Goal: Use online tool/utility: Use online tool/utility

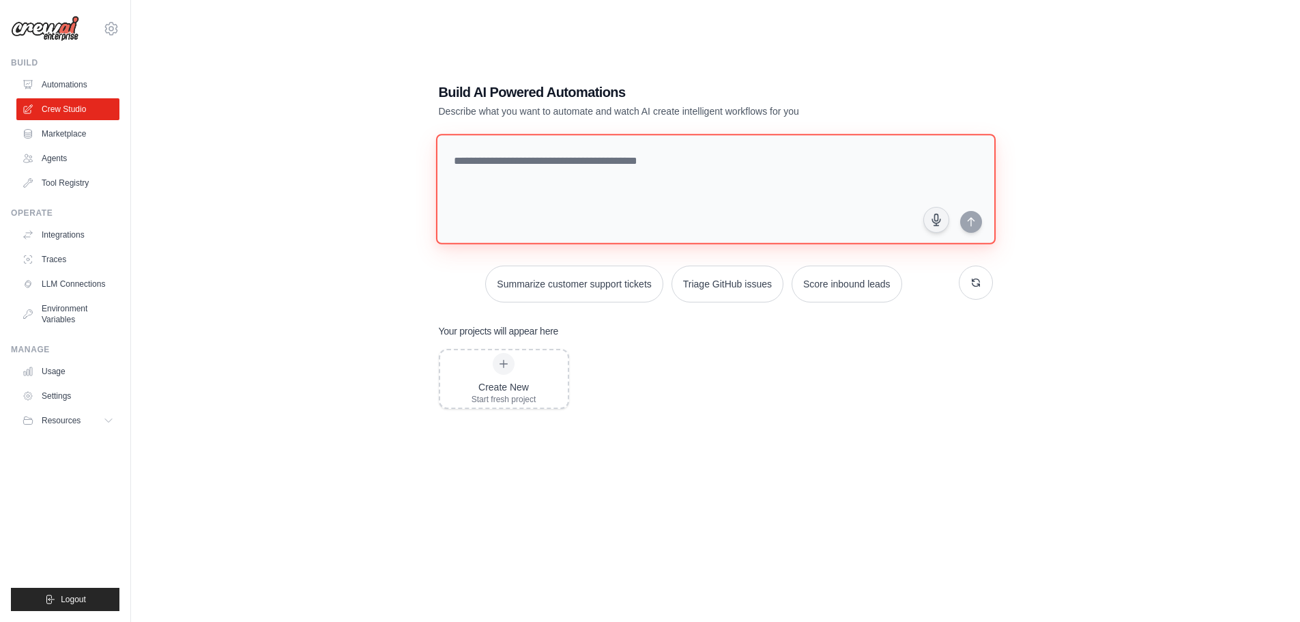
click at [564, 151] on textarea at bounding box center [715, 189] width 560 height 111
click at [547, 174] on textarea at bounding box center [715, 189] width 560 height 111
click at [659, 162] on textarea at bounding box center [715, 189] width 560 height 111
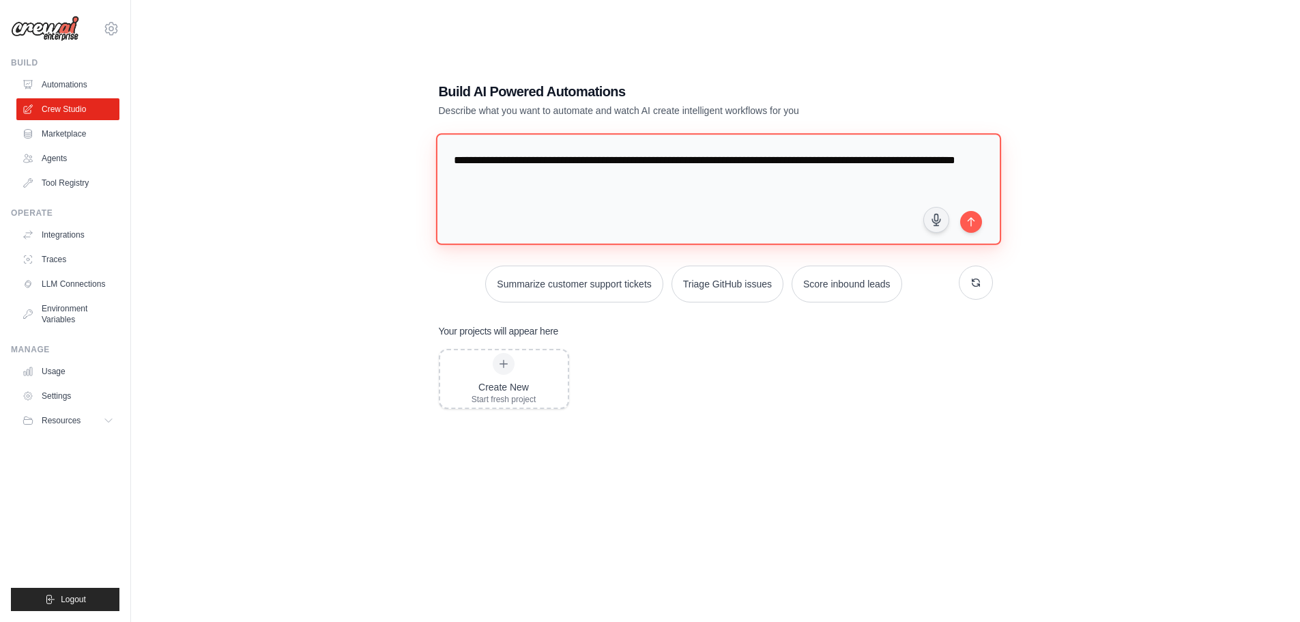
click at [488, 177] on textarea "**********" at bounding box center [717, 188] width 565 height 111
click at [601, 179] on textarea "**********" at bounding box center [717, 188] width 565 height 111
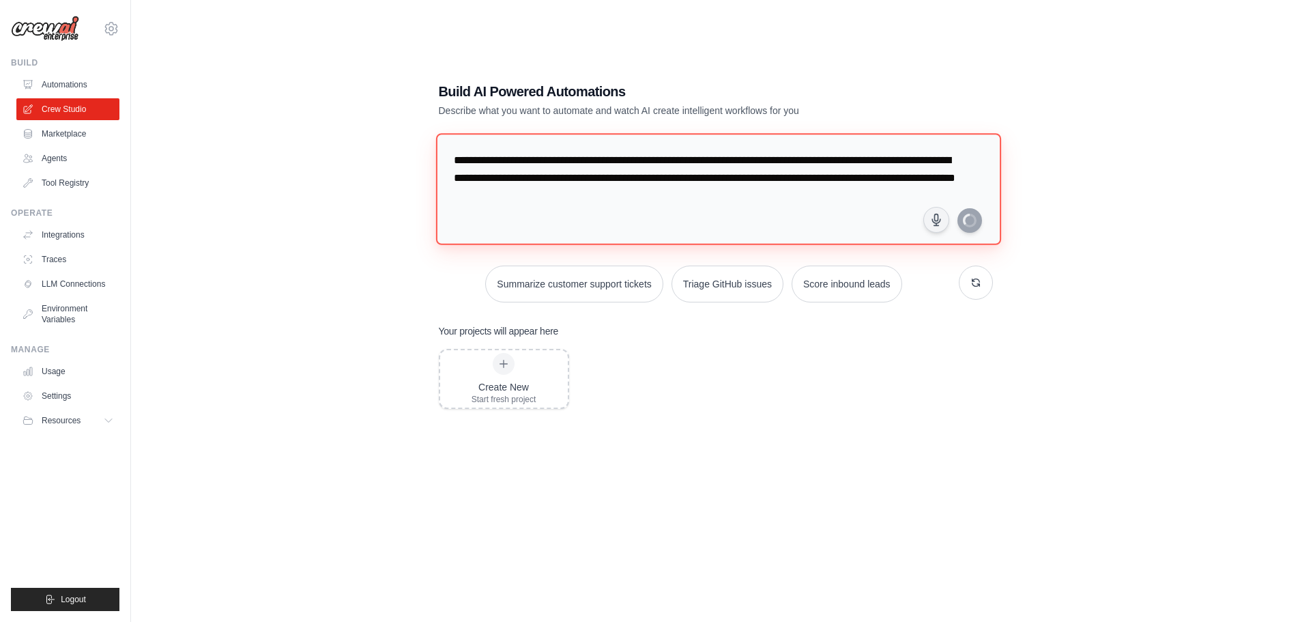
type textarea "**********"
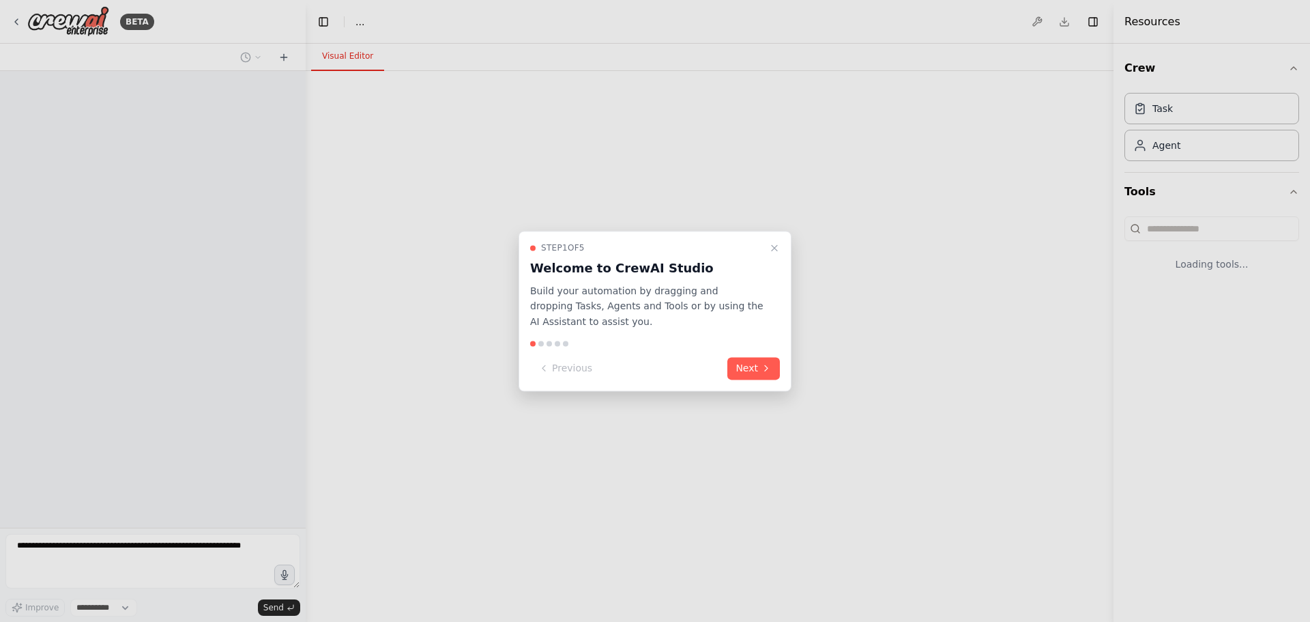
select select "****"
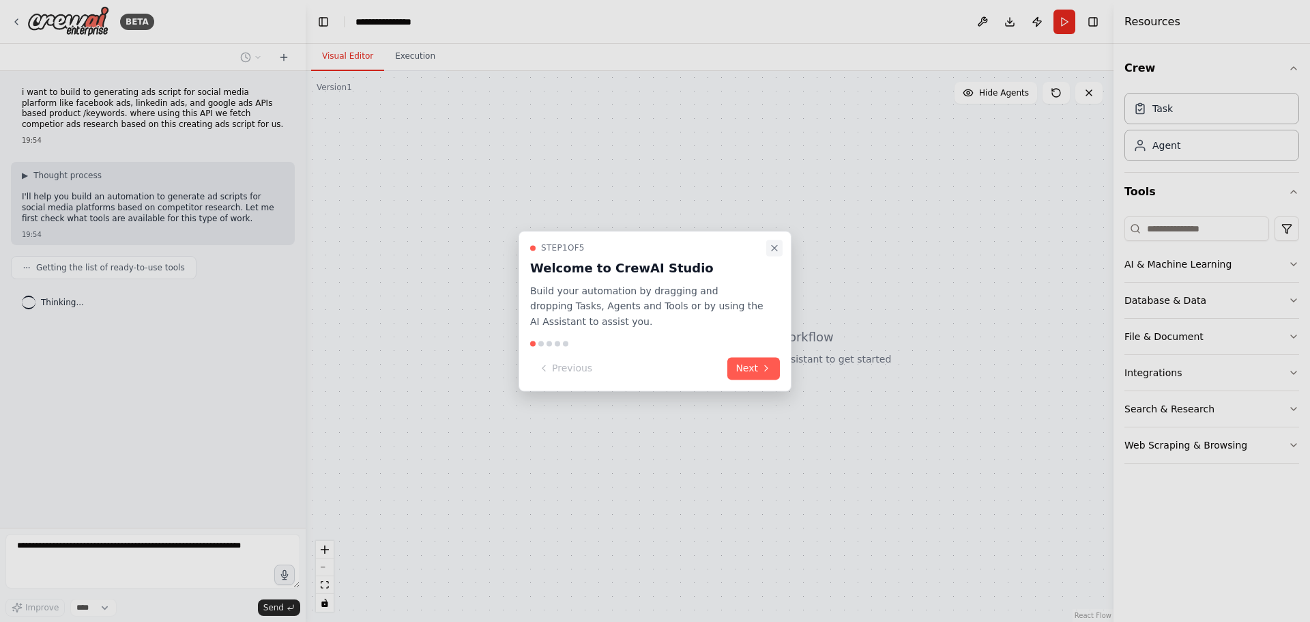
click at [773, 248] on icon "Close walkthrough" at bounding box center [774, 247] width 11 height 11
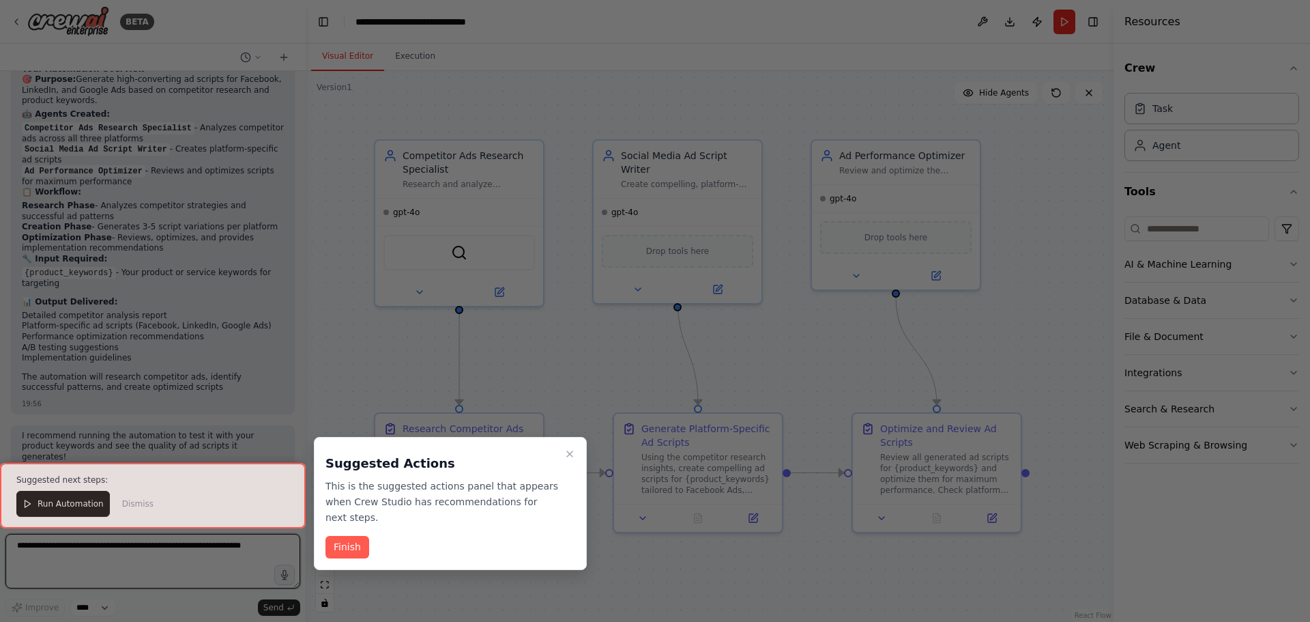
scroll to position [1151, 0]
click at [565, 455] on icon "Close walkthrough" at bounding box center [569, 453] width 11 height 11
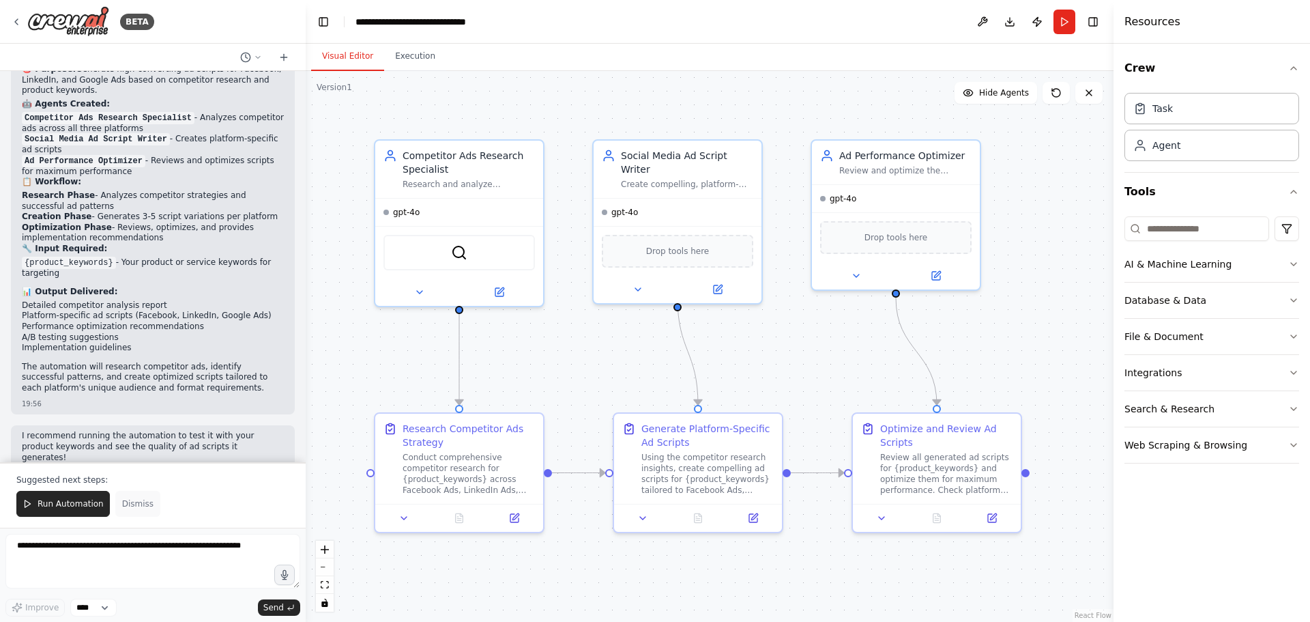
click at [136, 501] on span "Dismiss" at bounding box center [137, 503] width 31 height 11
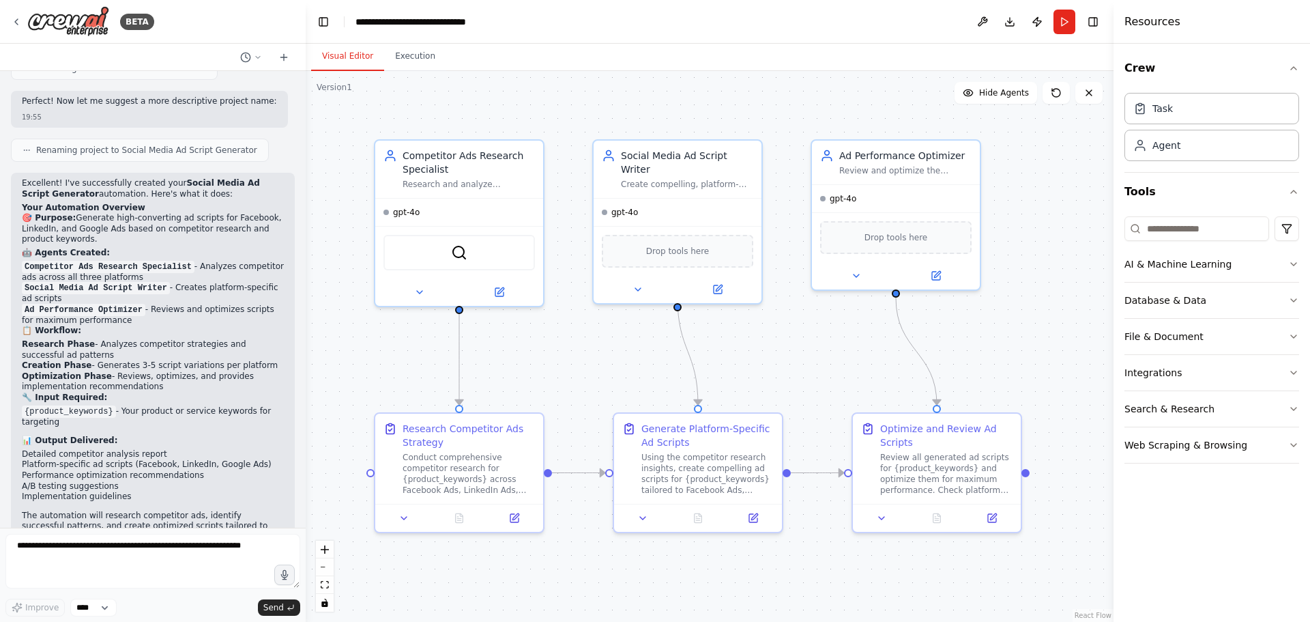
scroll to position [1085, 0]
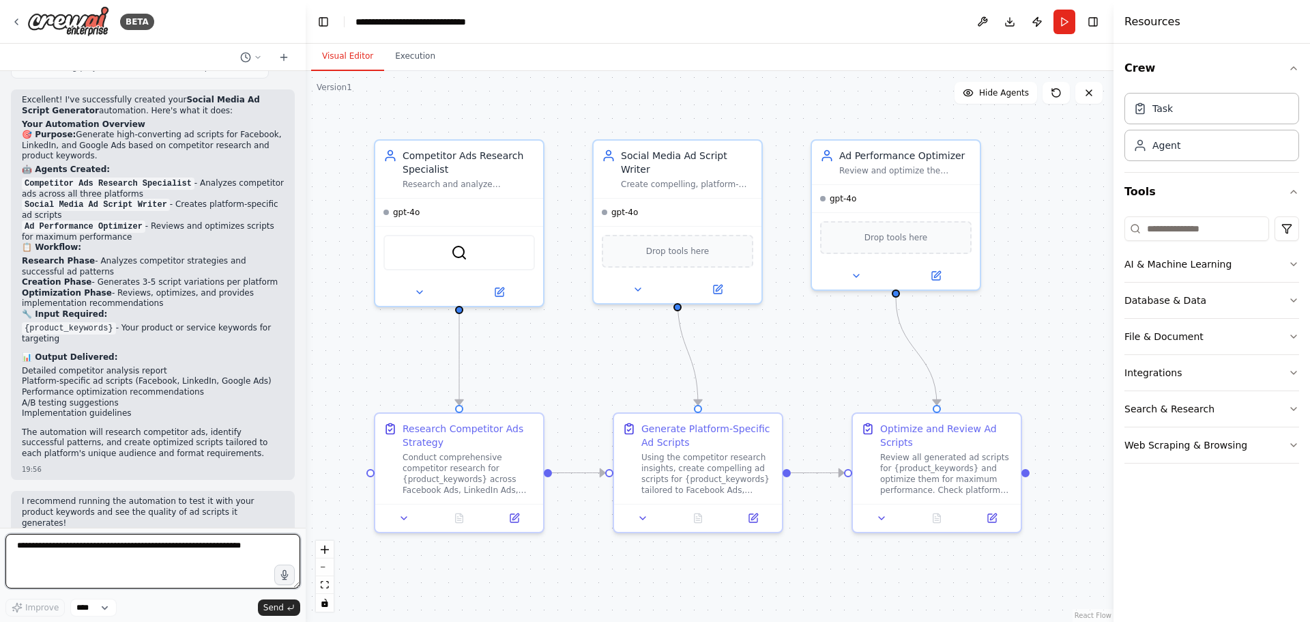
click at [122, 549] on textarea at bounding box center [152, 561] width 295 height 55
type textarea "*"
type textarea "**********"
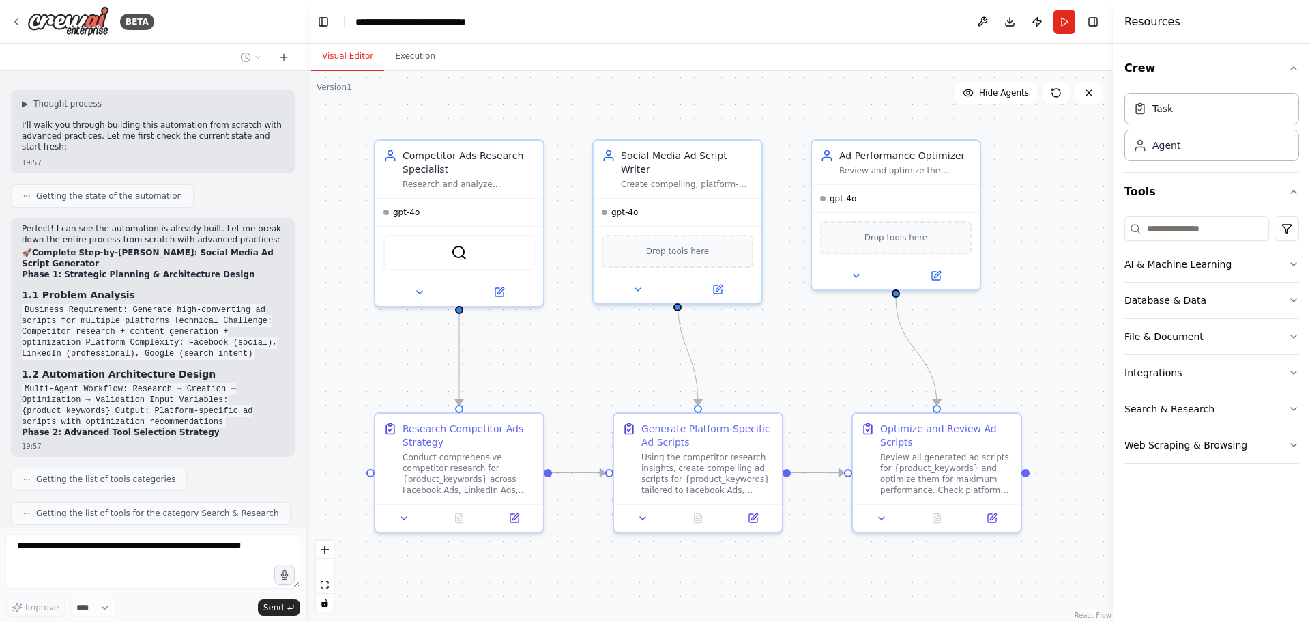
scroll to position [1659, 0]
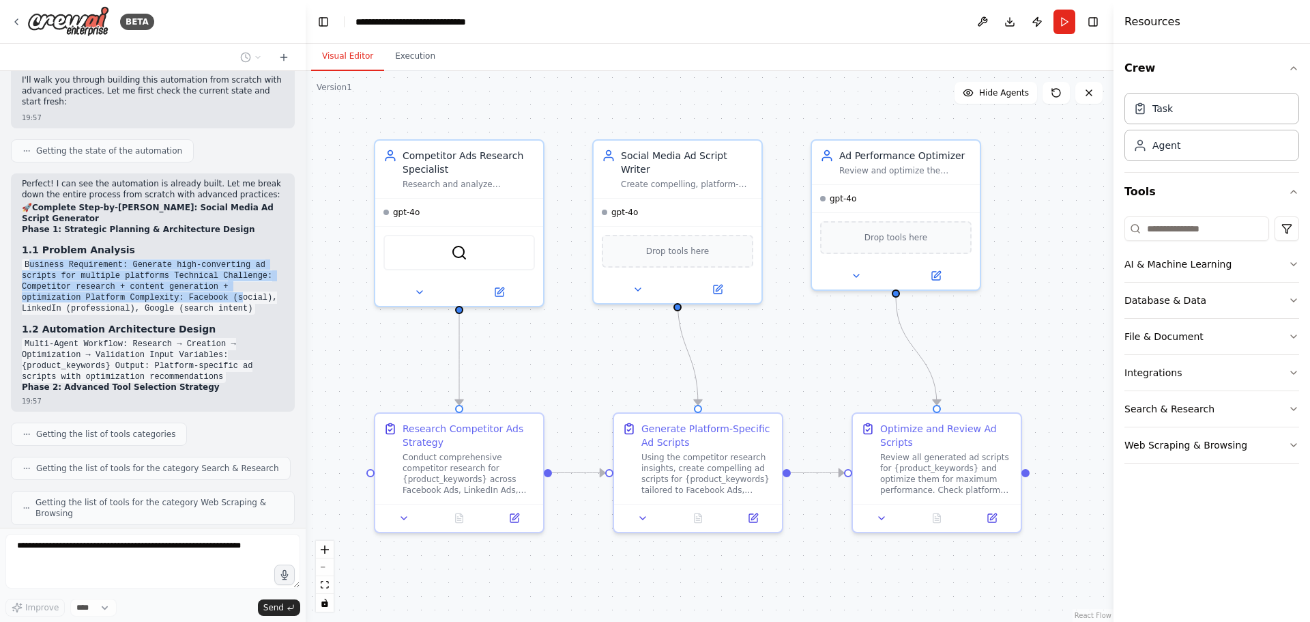
drag, startPoint x: 29, startPoint y: 221, endPoint x: 164, endPoint y: 259, distance: 139.8
click at [164, 259] on code "Business Requirement: Generate high-converting ad scripts for multiple platform…" at bounding box center [149, 287] width 255 height 56
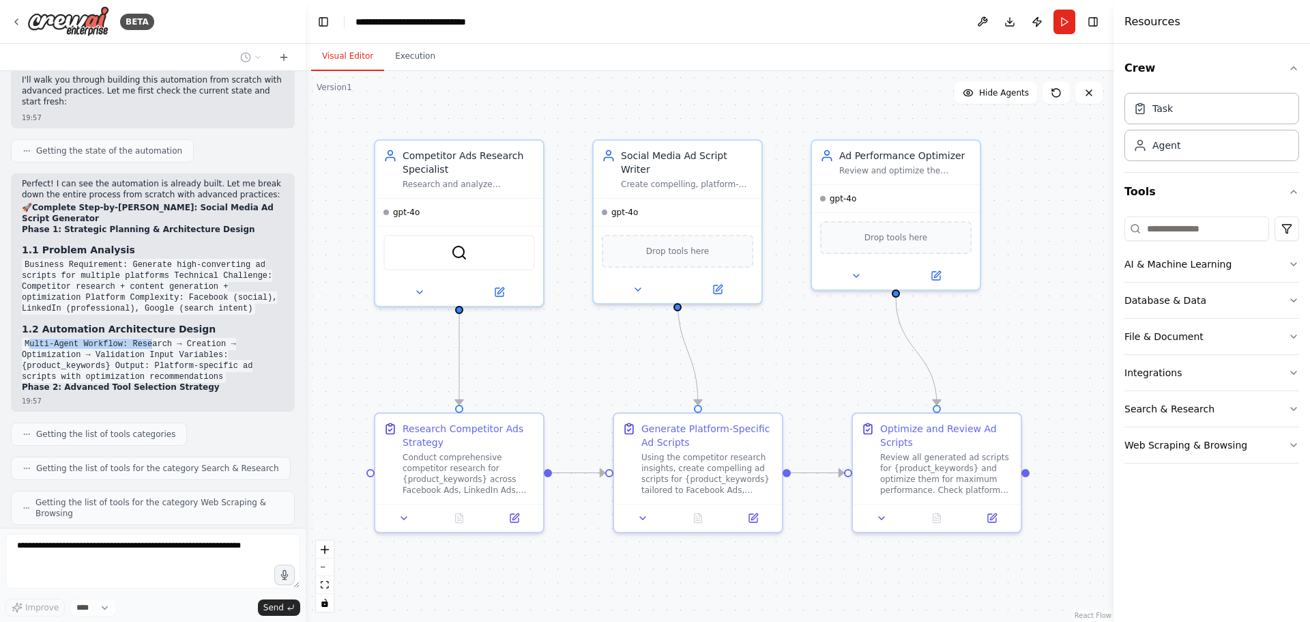
drag, startPoint x: 28, startPoint y: 306, endPoint x: 143, endPoint y: 304, distance: 114.7
click at [143, 338] on code "Multi-Agent Workflow: Research → Creation → Optimization → Validation Input Var…" at bounding box center [137, 360] width 231 height 45
click at [177, 338] on code "Multi-Agent Workflow: Research → Creation → Optimization → Validation Input Var…" at bounding box center [137, 360] width 231 height 45
drag, startPoint x: 106, startPoint y: 312, endPoint x: 180, endPoint y: 310, distance: 73.7
click at [180, 338] on code "Multi-Agent Workflow: Research → Creation → Optimization → Validation Input Var…" at bounding box center [137, 360] width 231 height 45
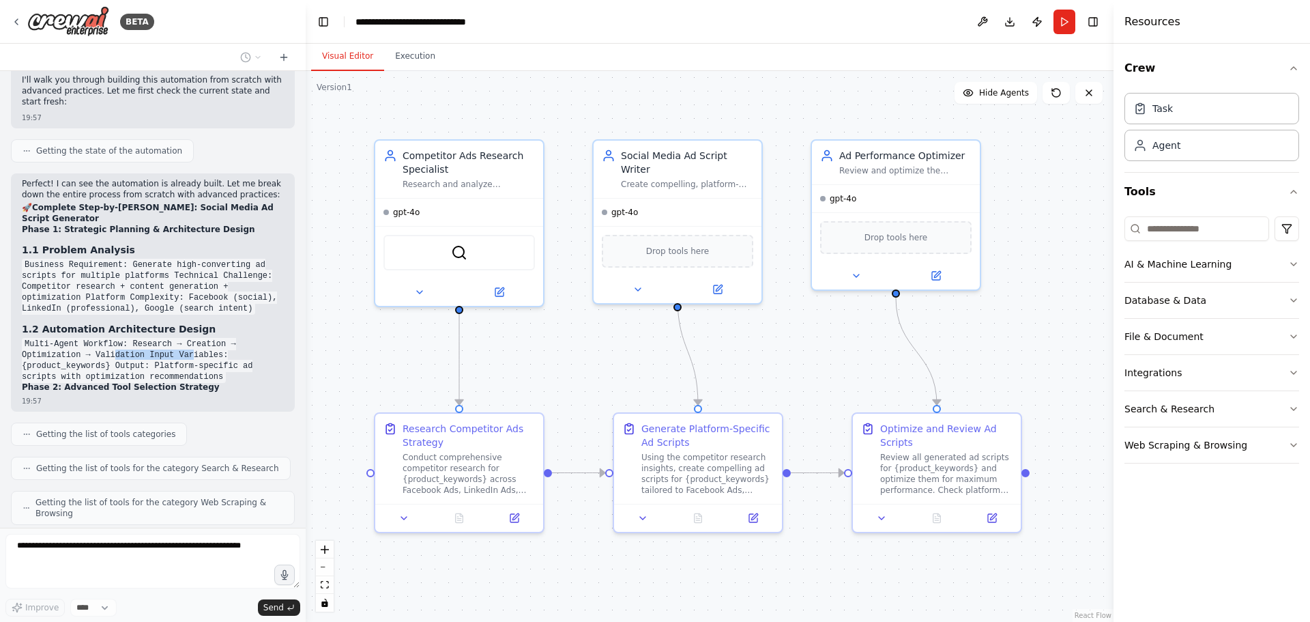
click at [180, 338] on code "Multi-Agent Workflow: Research → Creation → Optimization → Validation Input Var…" at bounding box center [137, 360] width 231 height 45
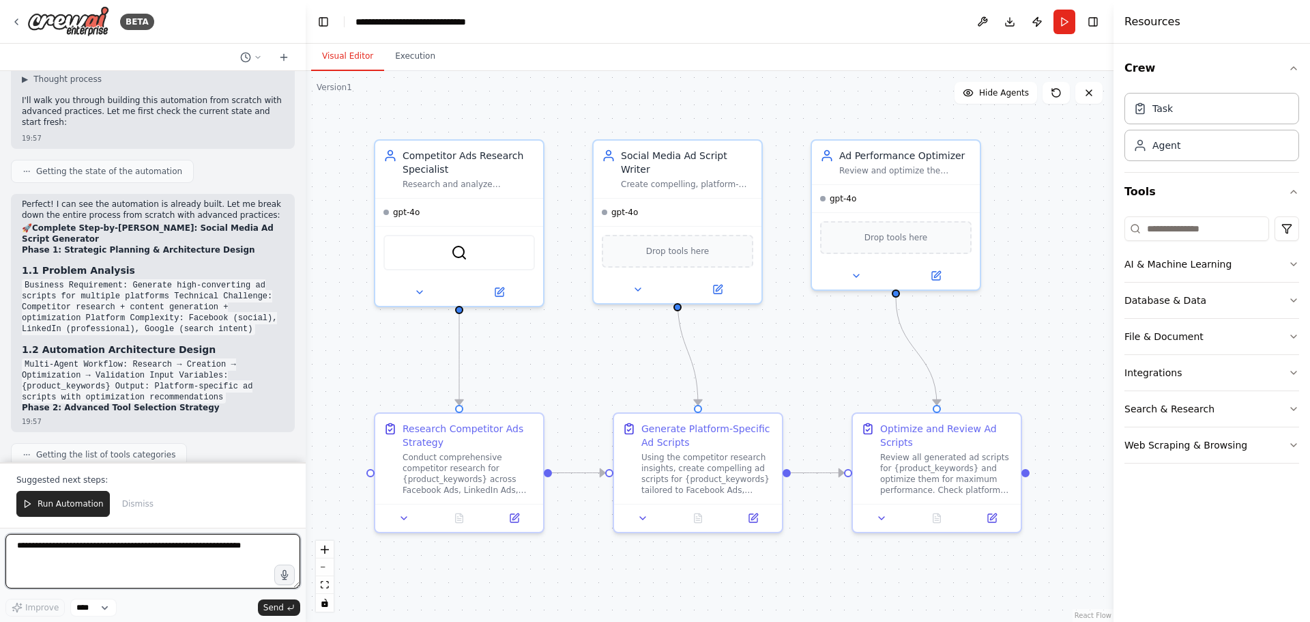
scroll to position [1640, 0]
drag, startPoint x: 57, startPoint y: 319, endPoint x: 115, endPoint y: 317, distance: 58.0
click at [115, 357] on code "Multi-Agent Workflow: Research → Creation → Optimization → Validation Input Var…" at bounding box center [137, 379] width 231 height 45
click at [147, 357] on code "Multi-Agent Workflow: Research → Creation → Optimization → Validation Input Var…" at bounding box center [137, 379] width 231 height 45
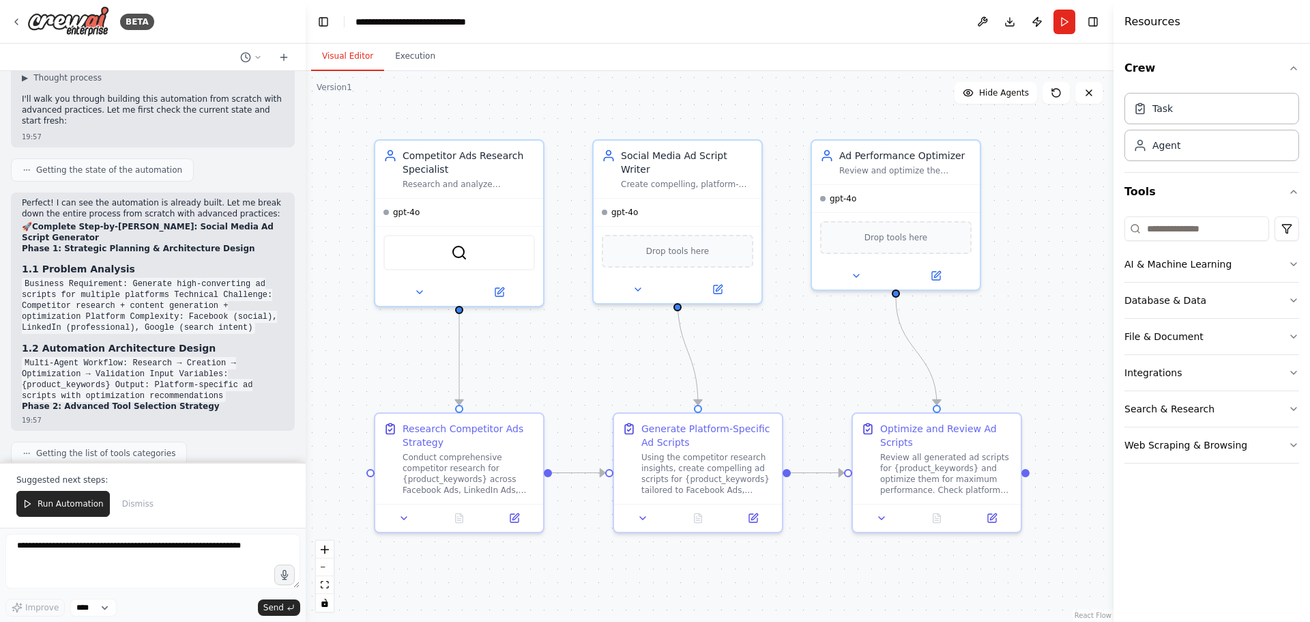
click at [177, 357] on code "Multi-Agent Workflow: Research → Creation → Optimization → Validation Input Var…" at bounding box center [137, 379] width 231 height 45
click at [52, 357] on code "Multi-Agent Workflow: Research → Creation → Optimization → Validation Input Var…" at bounding box center [137, 379] width 231 height 45
click at [132, 357] on code "Multi-Agent Workflow: Research → Creation → Optimization → Validation Input Var…" at bounding box center [137, 379] width 231 height 45
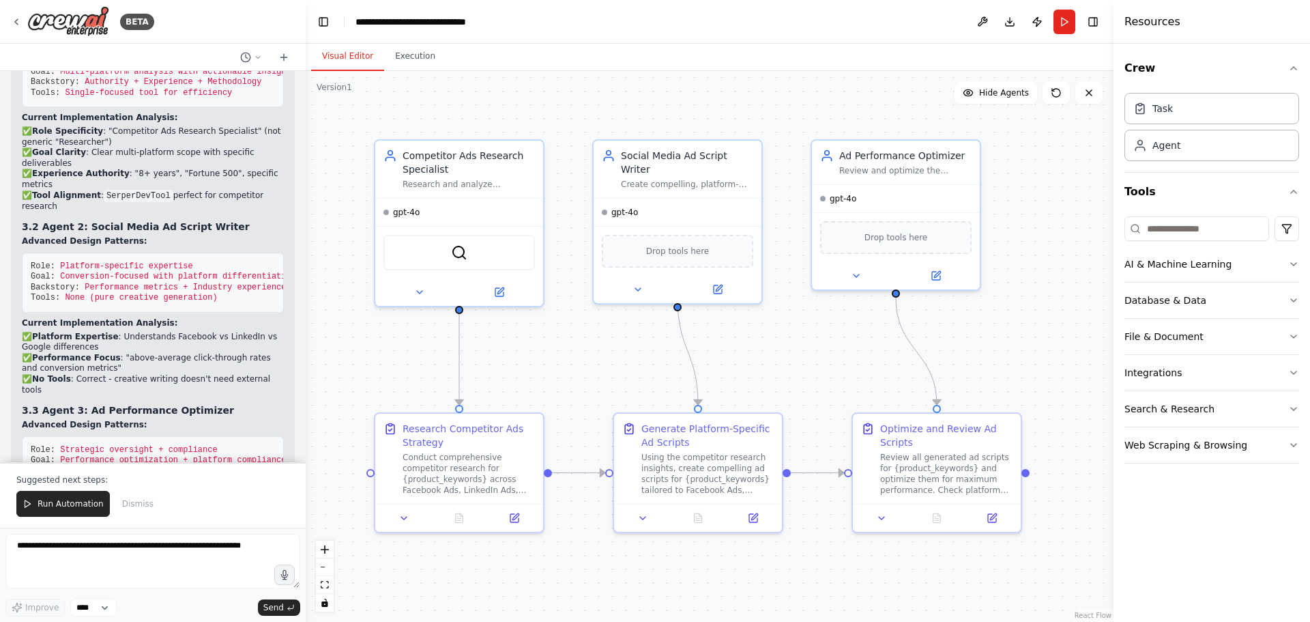
scroll to position [2322, 0]
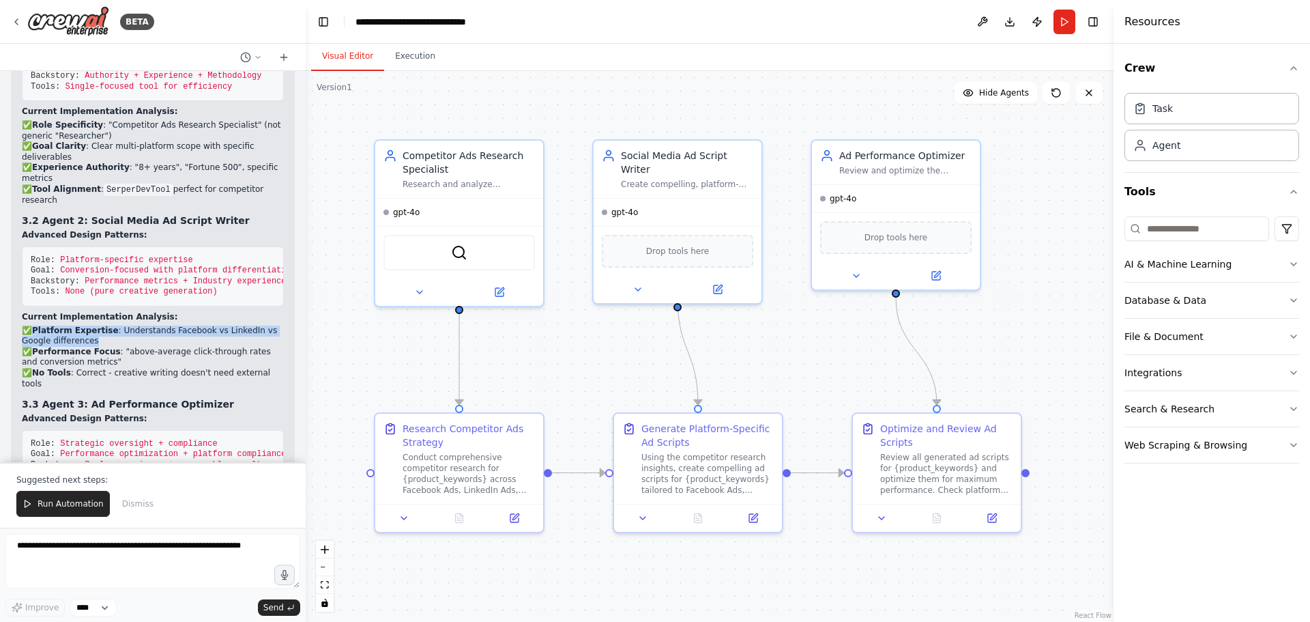
drag, startPoint x: 36, startPoint y: 285, endPoint x: 136, endPoint y: 293, distance: 100.7
click at [136, 326] on li "✅ Platform Expertise : Understands Facebook vs LinkedIn vs Google differences" at bounding box center [153, 336] width 262 height 21
click at [151, 347] on li "✅ Performance Focus : "above-average click-through rates and conversion metrics"" at bounding box center [153, 357] width 262 height 21
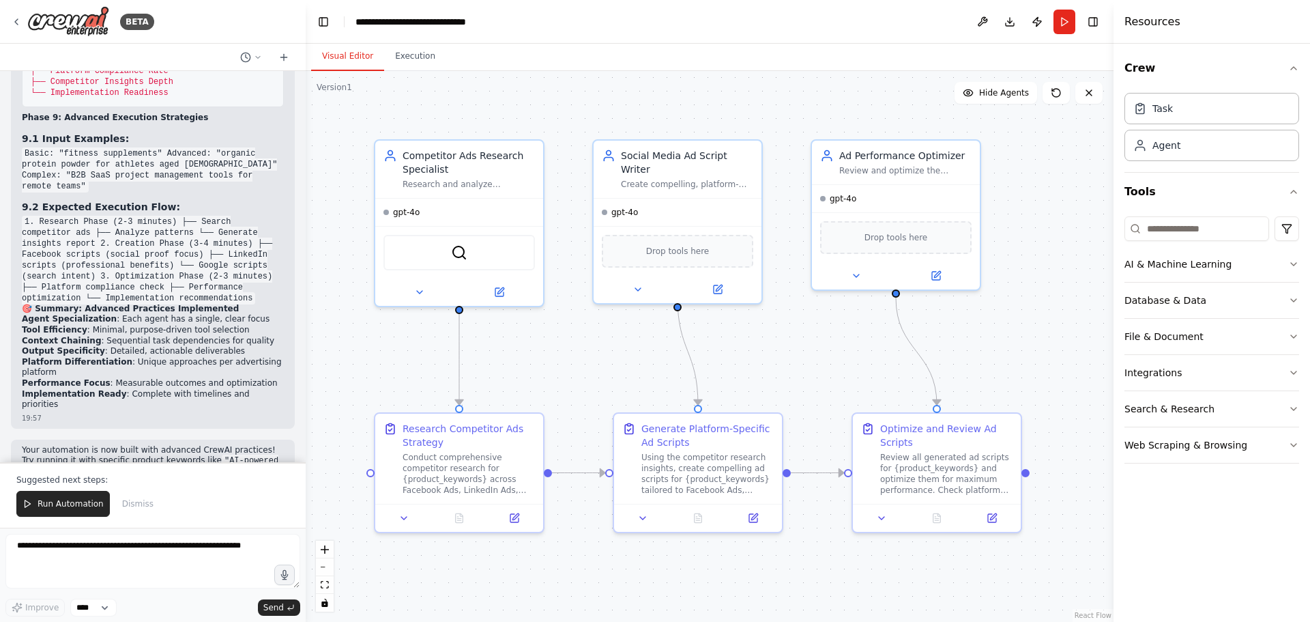
scroll to position [3755, 0]
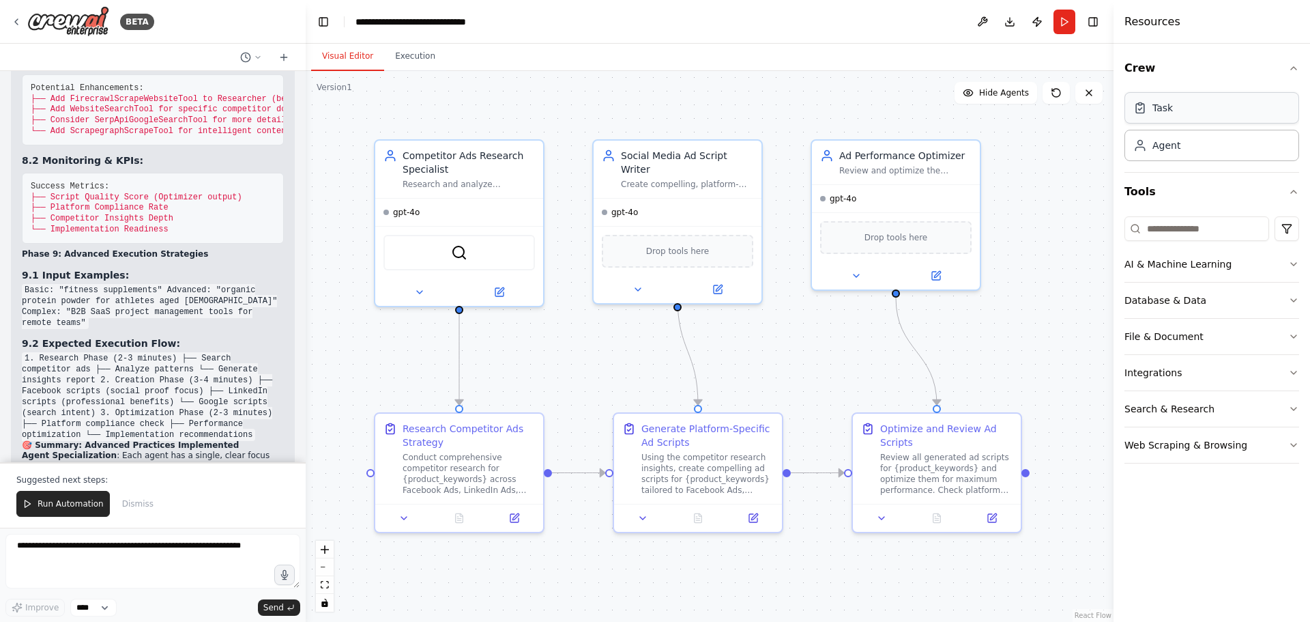
click at [1166, 110] on div "Task" at bounding box center [1163, 108] width 20 height 14
click at [1168, 137] on div "Agent" at bounding box center [1212, 144] width 175 height 31
click at [416, 56] on button "Execution" at bounding box center [415, 56] width 62 height 29
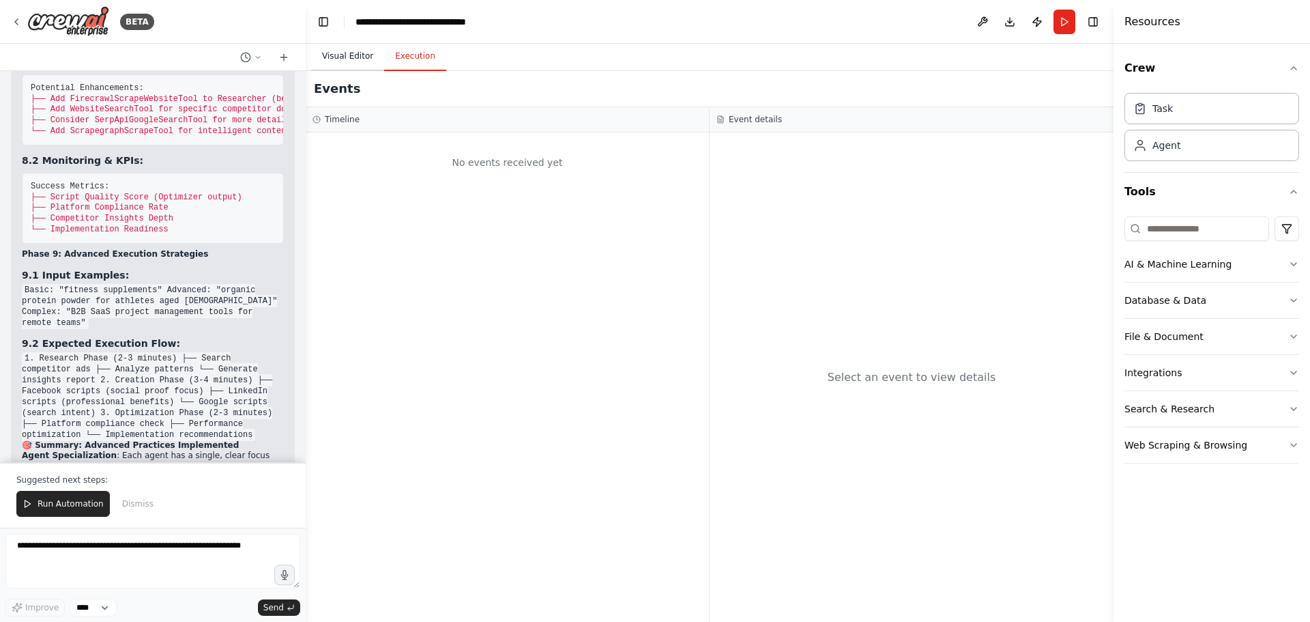
click at [323, 57] on button "Visual Editor" at bounding box center [347, 56] width 73 height 29
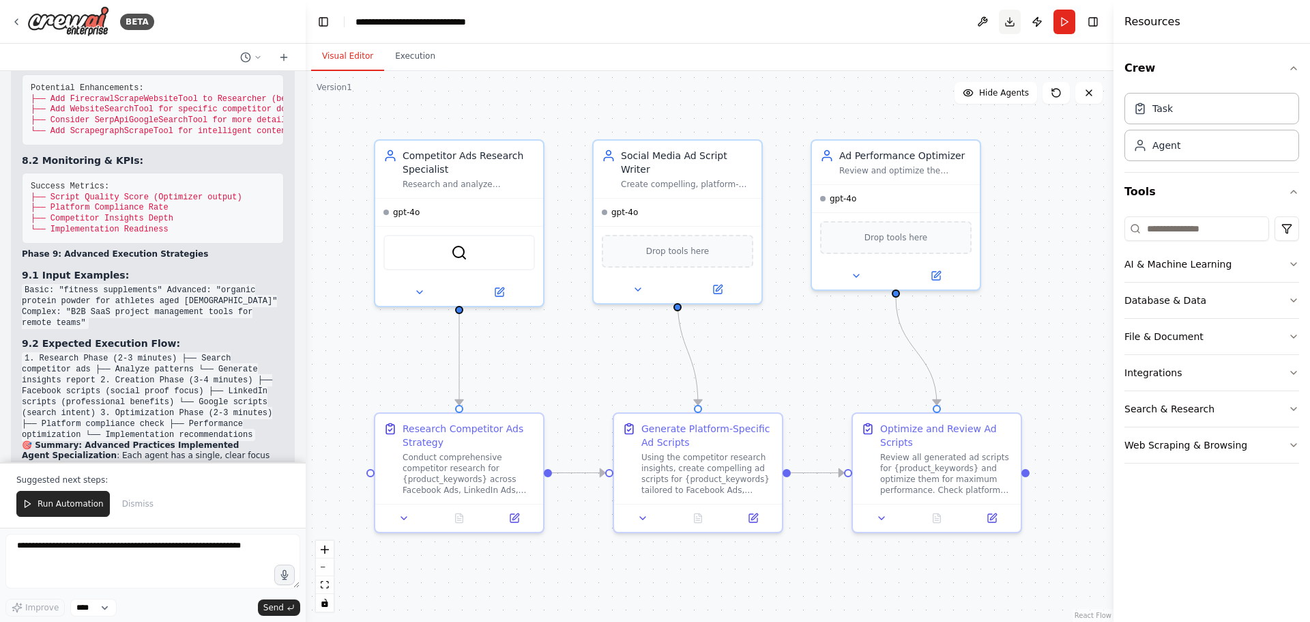
click at [1012, 23] on button "Download" at bounding box center [1010, 22] width 22 height 25
